Goal: Information Seeking & Learning: Learn about a topic

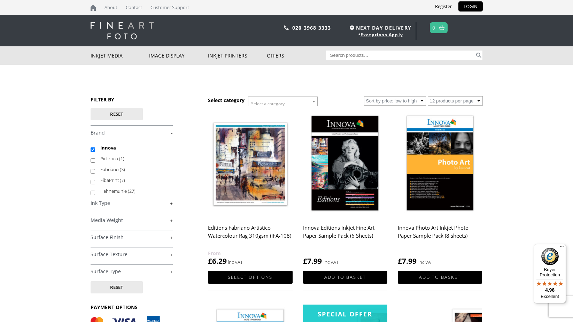
click at [345, 55] on input "Search for:" at bounding box center [400, 54] width 149 height 9
type input "olmec"
click at [478, 55] on button "Search" at bounding box center [479, 54] width 8 height 9
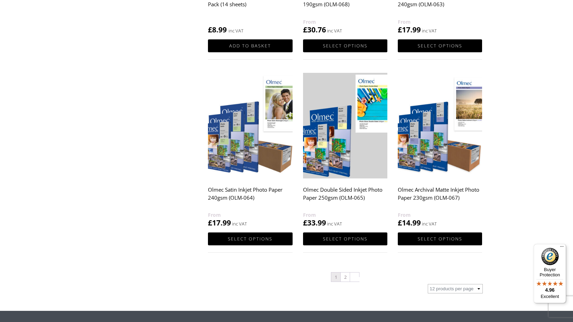
scroll to position [624, 0]
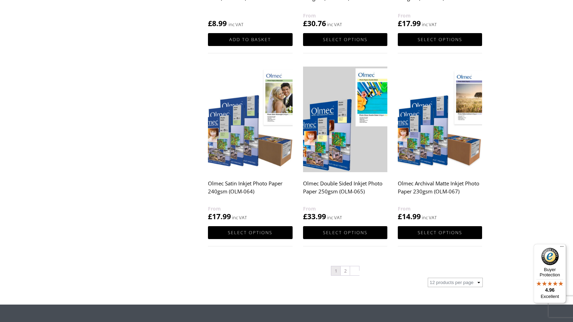
click at [427, 187] on h2 "Olmec Archival Matte Inkjet Photo Paper 230gsm (OLM-067)" at bounding box center [440, 191] width 84 height 28
click at [345, 272] on link "2" at bounding box center [345, 270] width 9 height 9
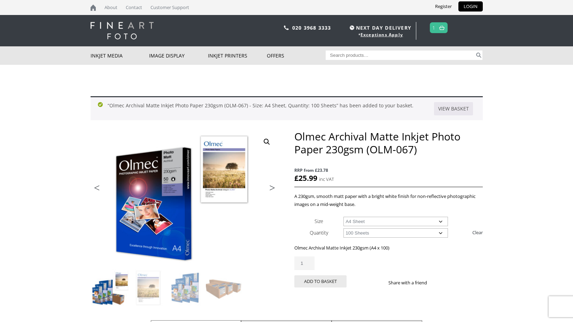
click at [436, 29] on span "1" at bounding box center [439, 27] width 18 height 11
click at [436, 30] on span "1" at bounding box center [439, 27] width 18 height 11
